Goal: Transaction & Acquisition: Obtain resource

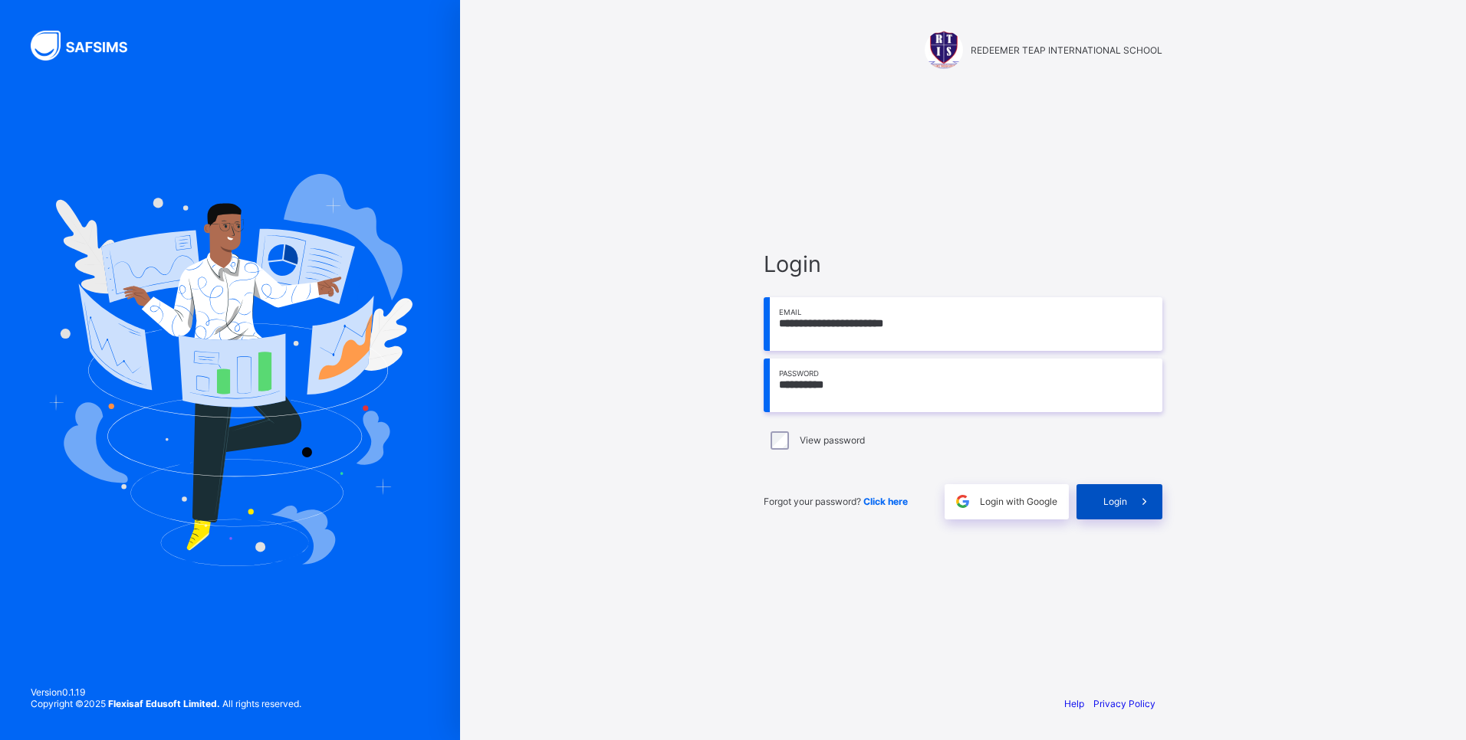
click at [1131, 506] on span at bounding box center [1144, 501] width 35 height 35
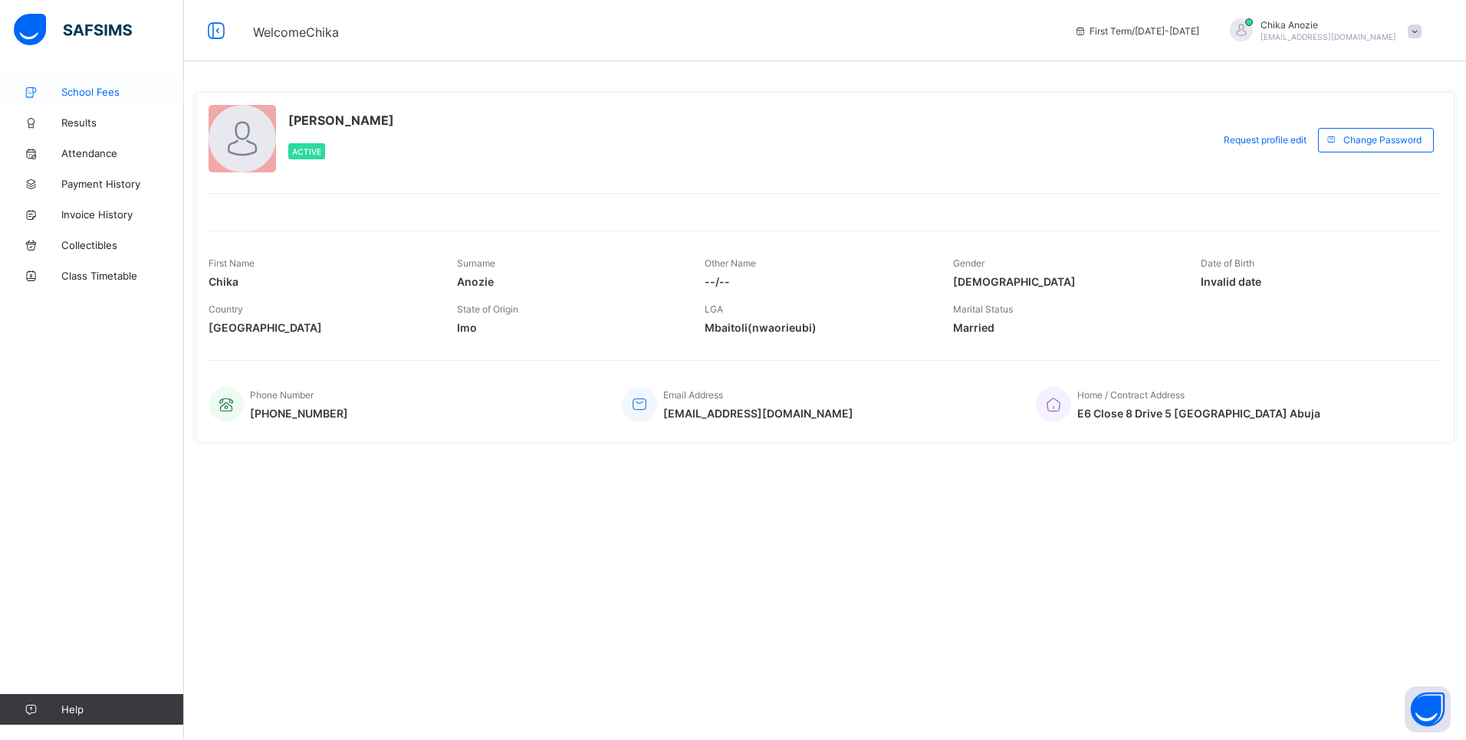
click at [104, 97] on span "School Fees" at bounding box center [122, 92] width 123 height 12
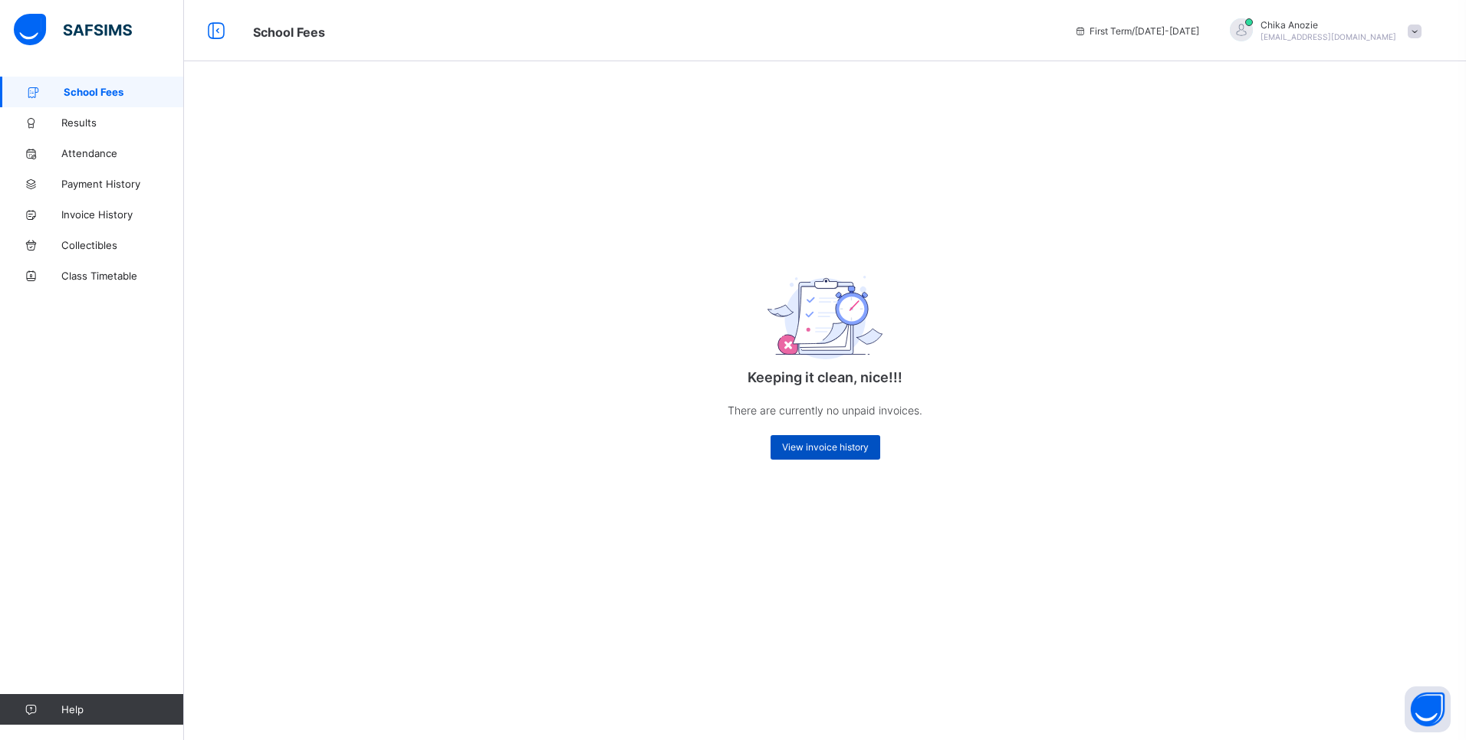
click at [832, 451] on span "View invoice history" at bounding box center [825, 447] width 87 height 11
click at [853, 445] on span "View invoice history" at bounding box center [825, 447] width 87 height 11
click at [79, 123] on span "Results" at bounding box center [122, 123] width 123 height 12
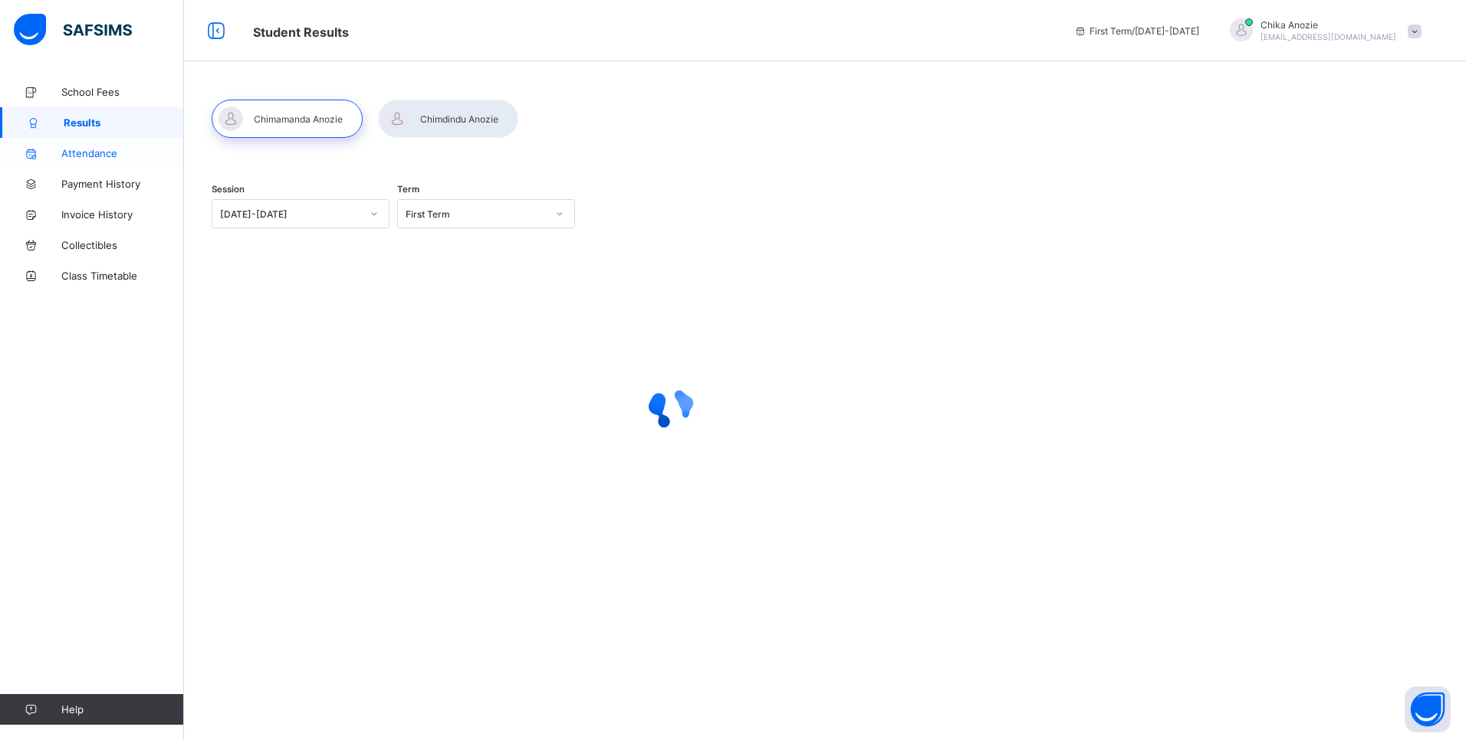
click at [91, 152] on span "Attendance" at bounding box center [122, 153] width 123 height 12
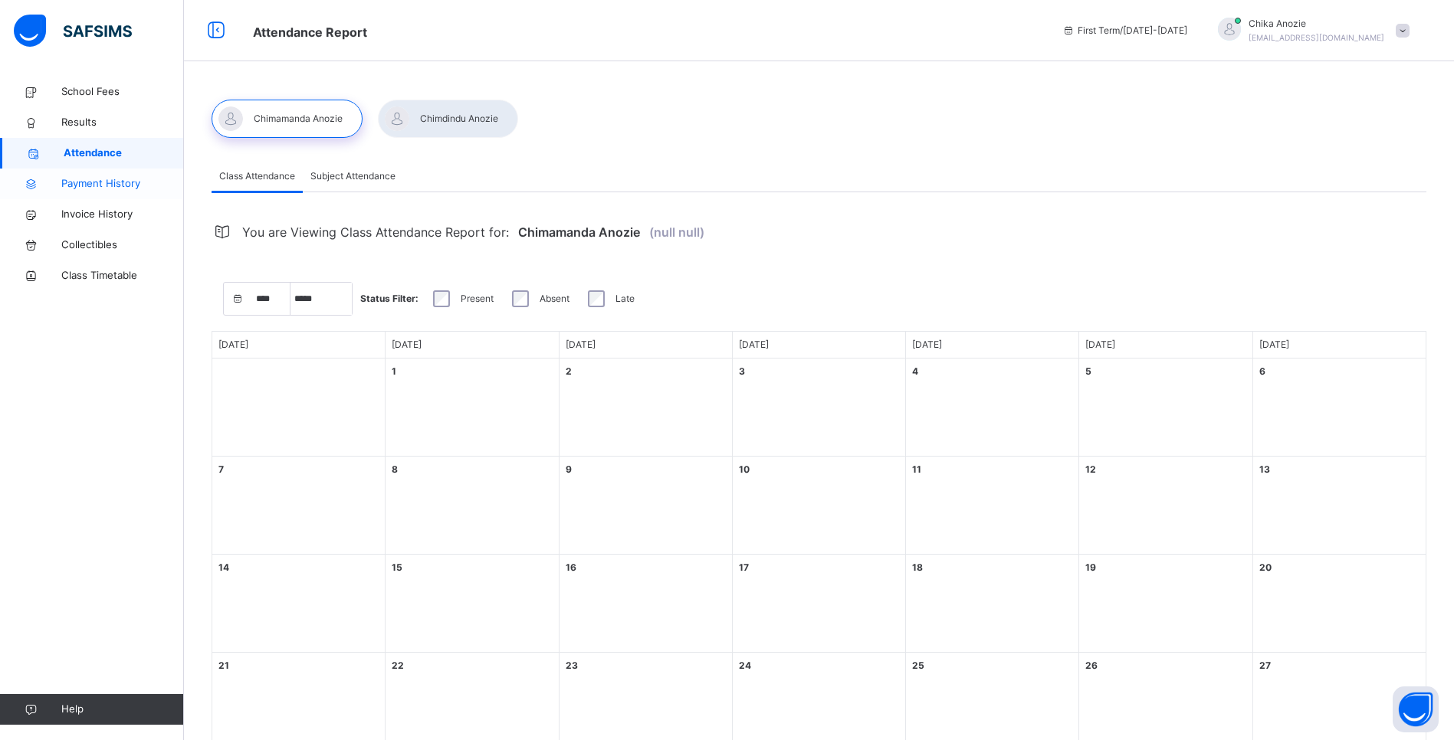
select select "****"
select select "*"
click at [119, 185] on span "Payment History" at bounding box center [122, 183] width 123 height 15
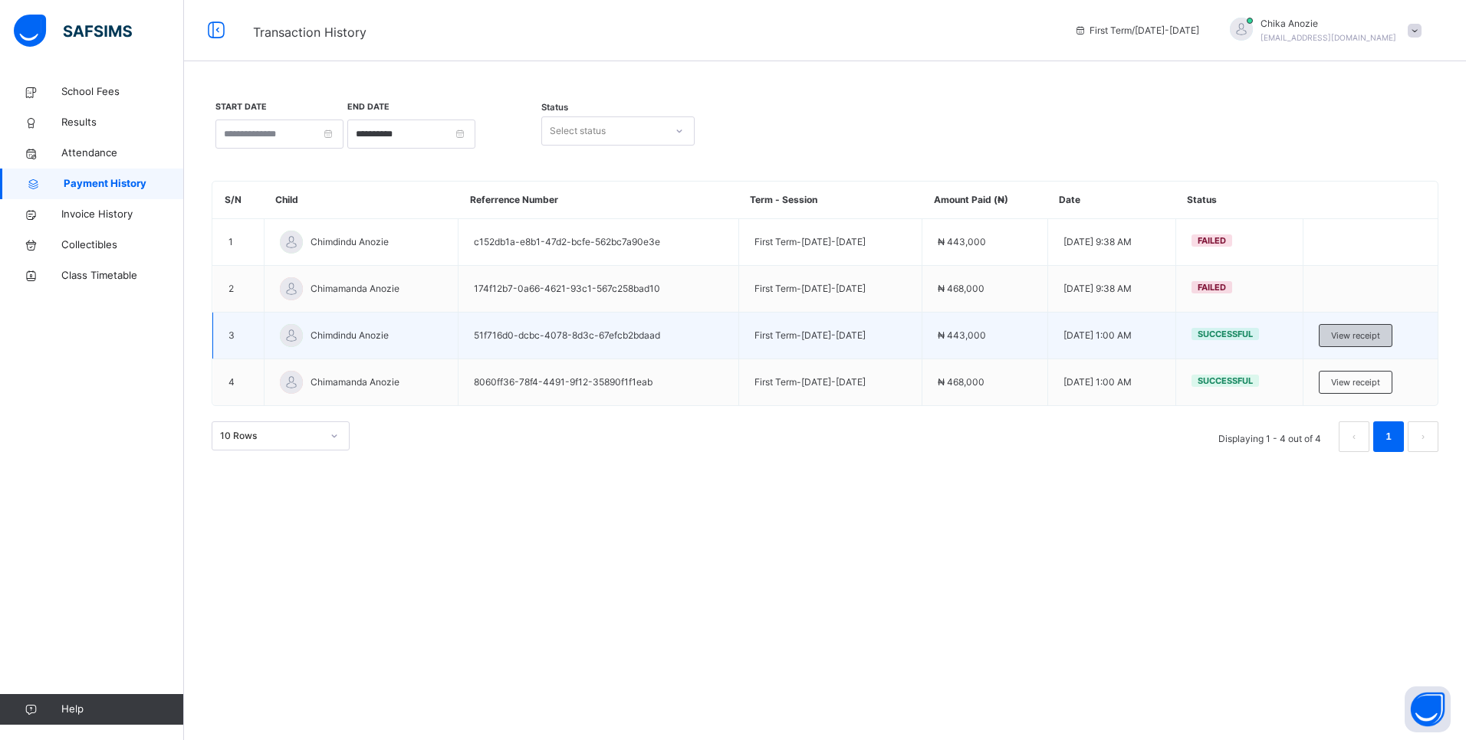
click at [1371, 339] on span "View receipt" at bounding box center [1355, 336] width 49 height 13
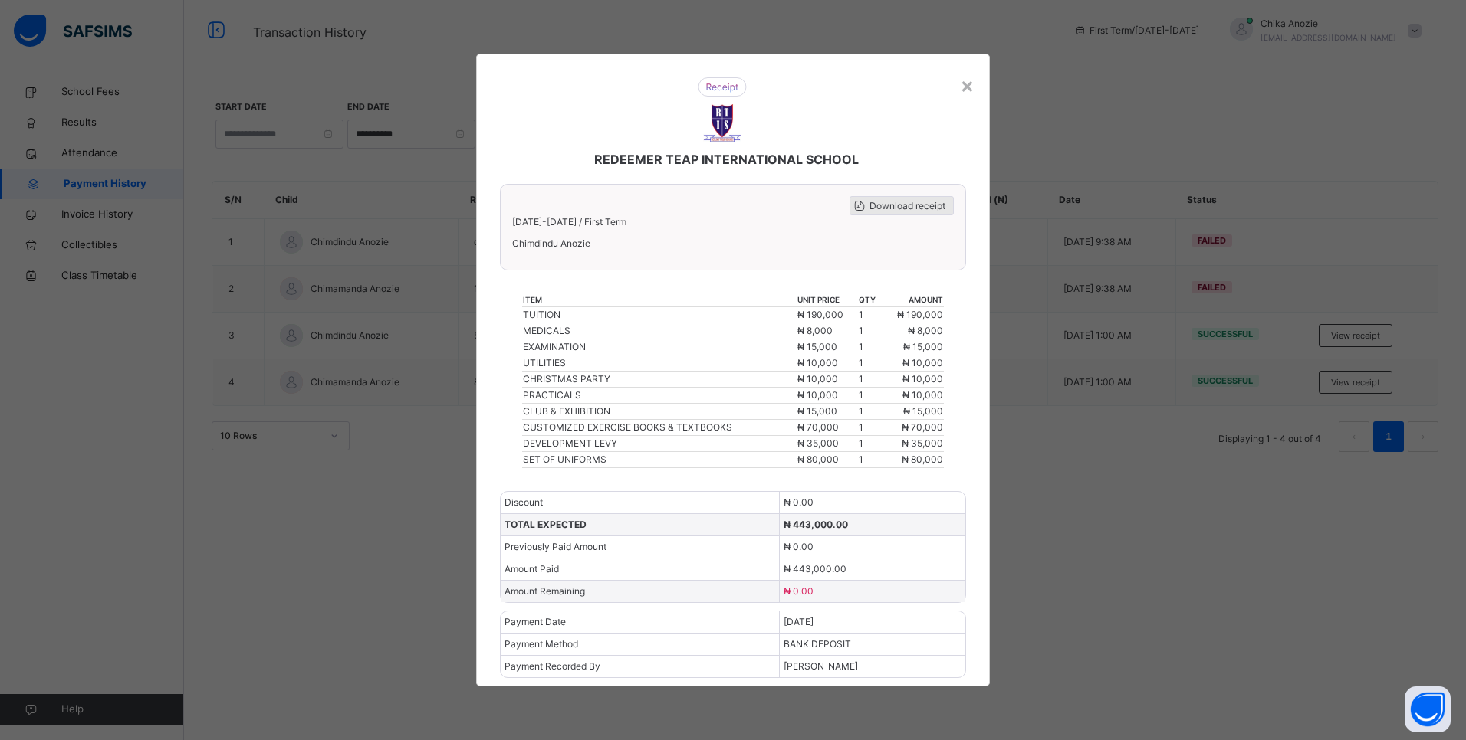
click at [901, 203] on span "Download receipt" at bounding box center [907, 206] width 76 height 14
click at [1119, 511] on div "× REDEEMER TEAP INTERNATIONAL SCHOOL Download receipt [DATE]-[DATE] / First Ter…" at bounding box center [733, 370] width 1466 height 740
click at [970, 84] on div "×" at bounding box center [967, 85] width 15 height 32
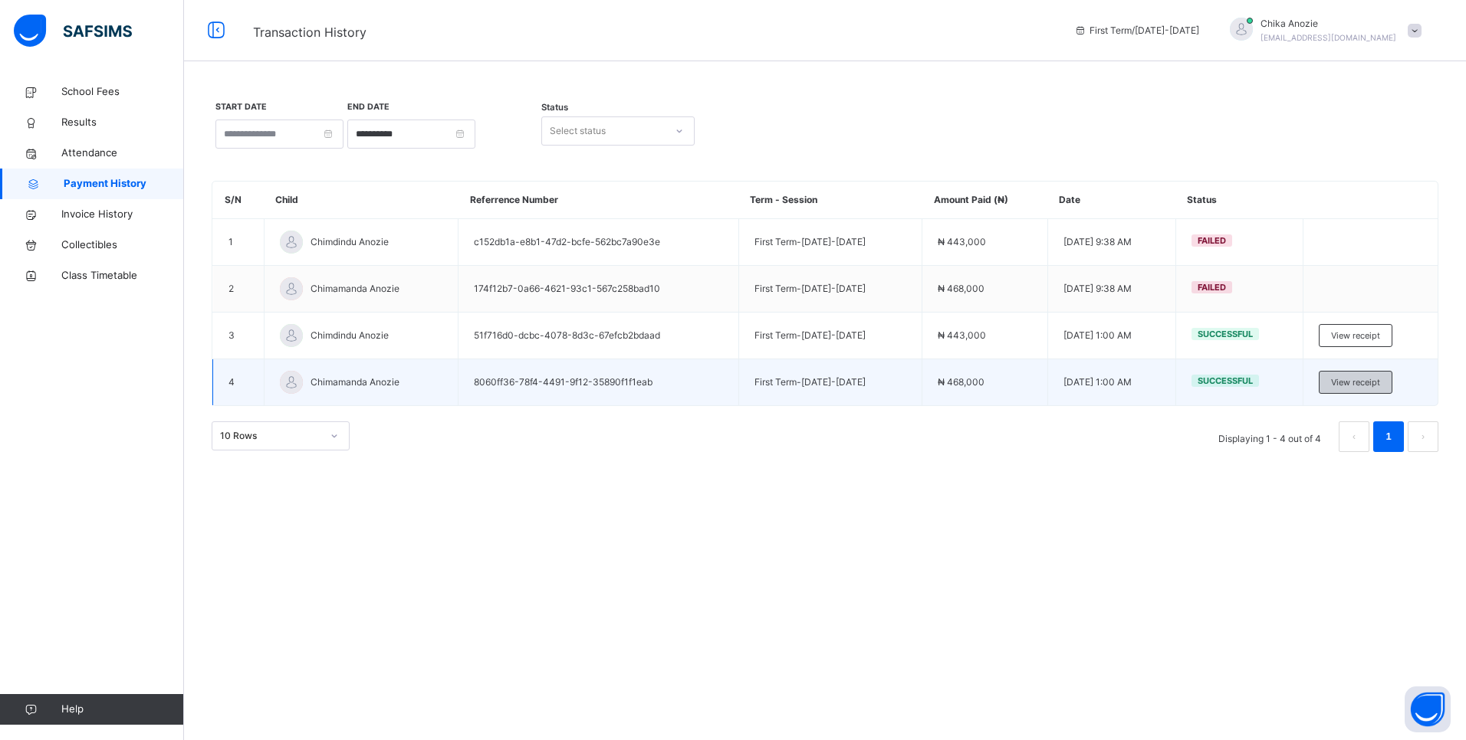
click at [1365, 379] on span "View receipt" at bounding box center [1355, 382] width 49 height 13
